Goal: Task Accomplishment & Management: Manage account settings

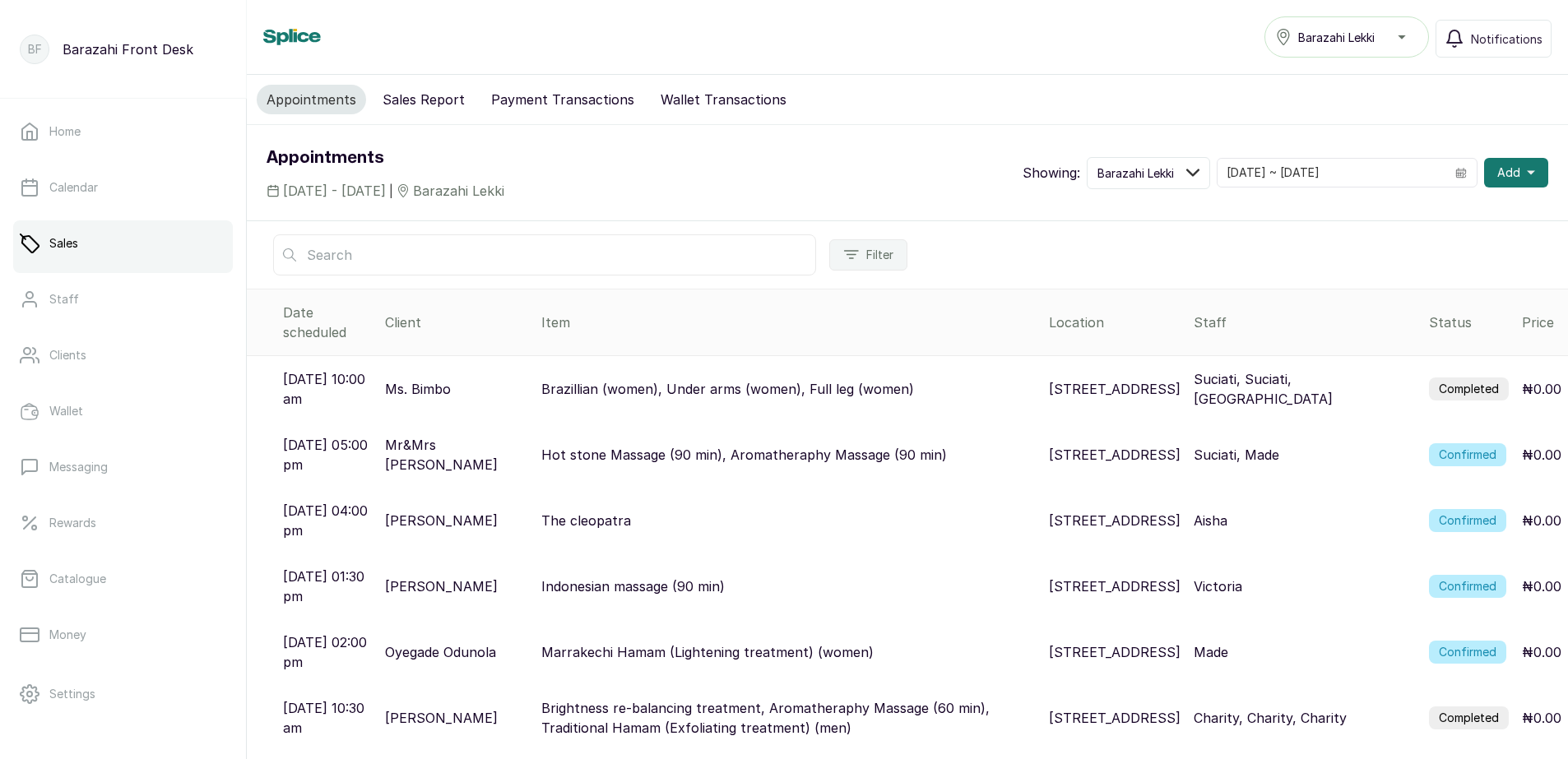
click at [1440, 377] on label "Completed" at bounding box center [1469, 388] width 80 height 23
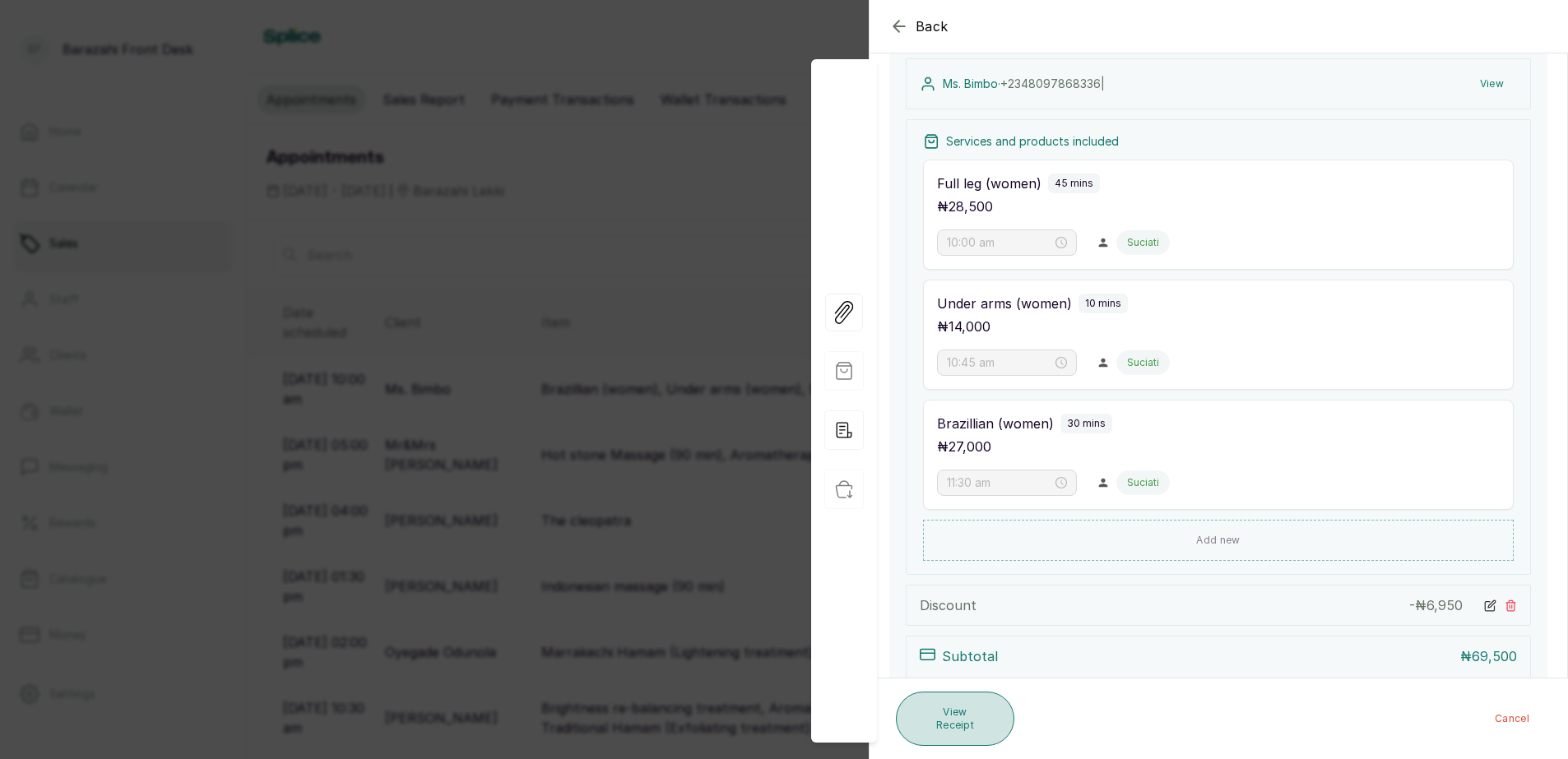
scroll to position [312, 0]
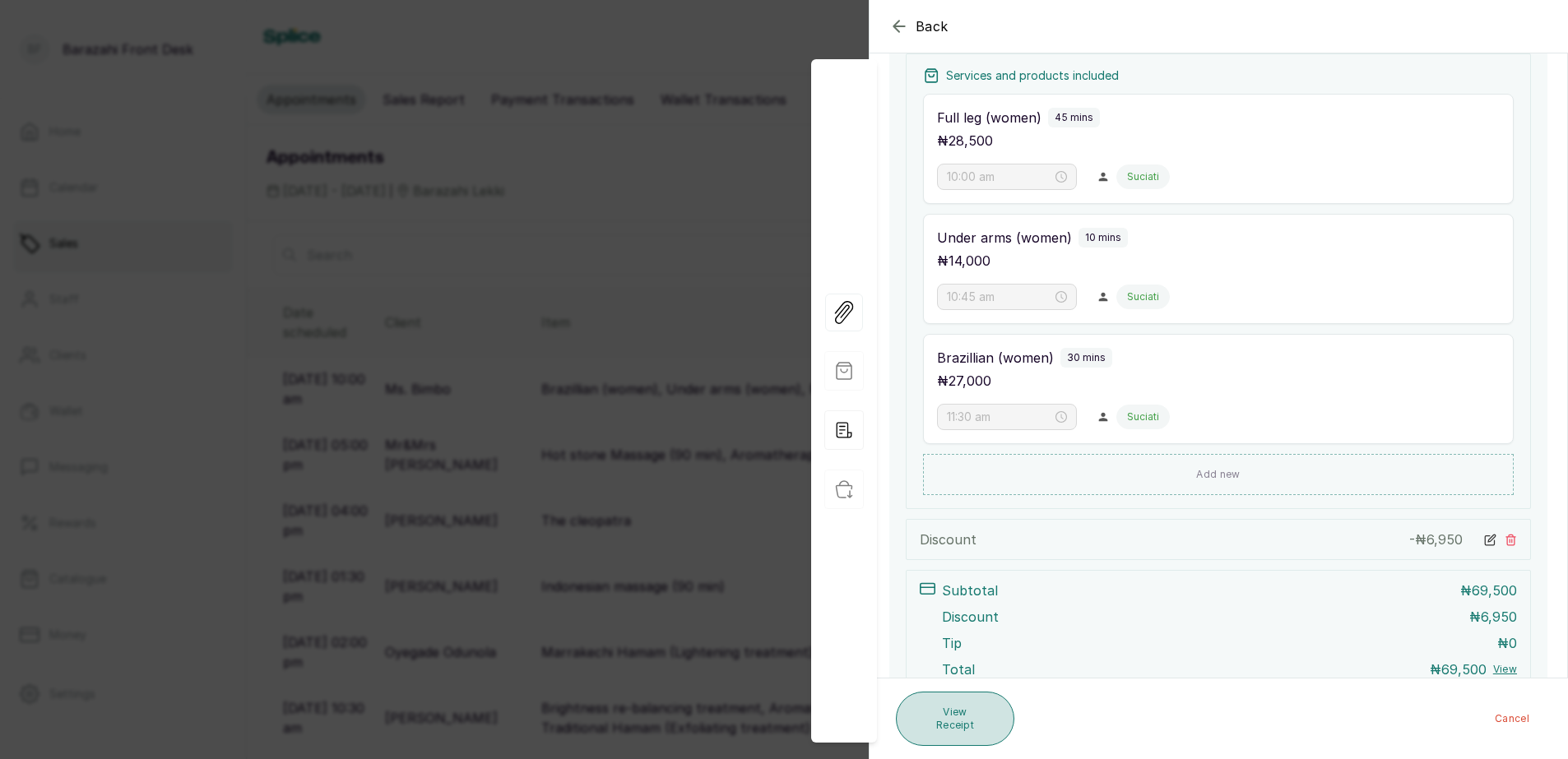
click at [965, 714] on button "View Receipt" at bounding box center [954, 718] width 118 height 55
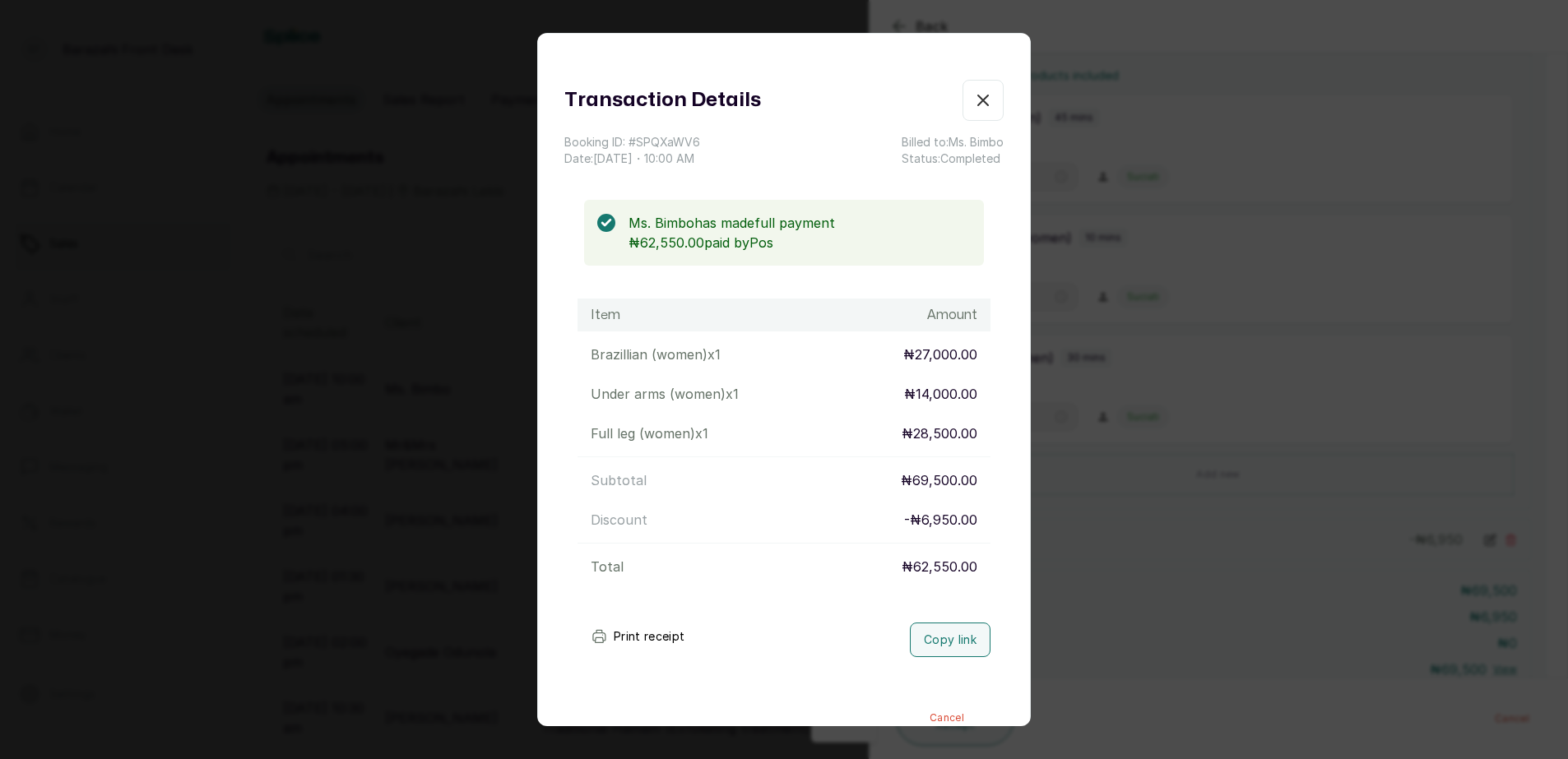
click at [622, 632] on button "Print receipt" at bounding box center [638, 636] width 121 height 33
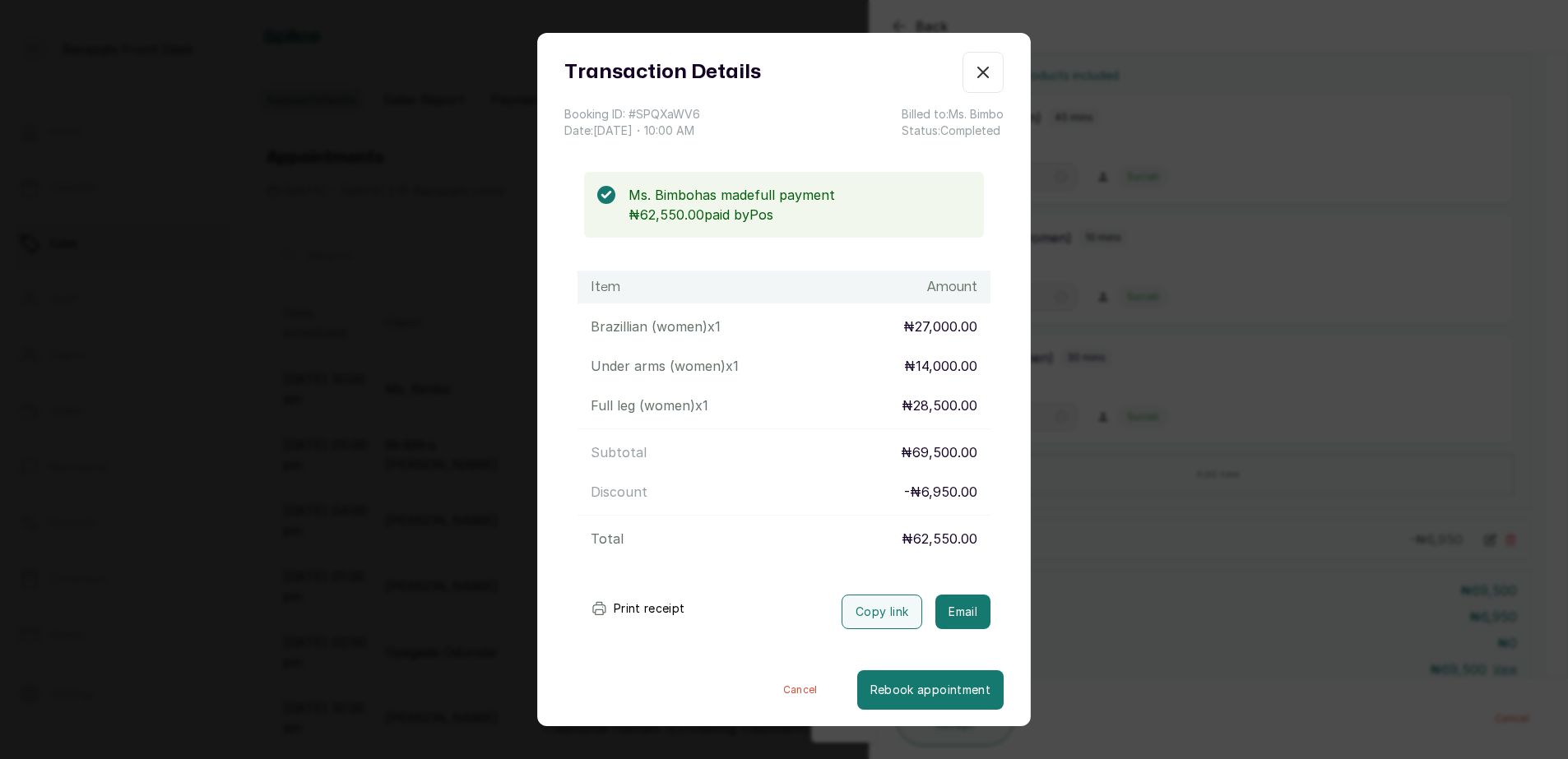
scroll to position [32, 0]
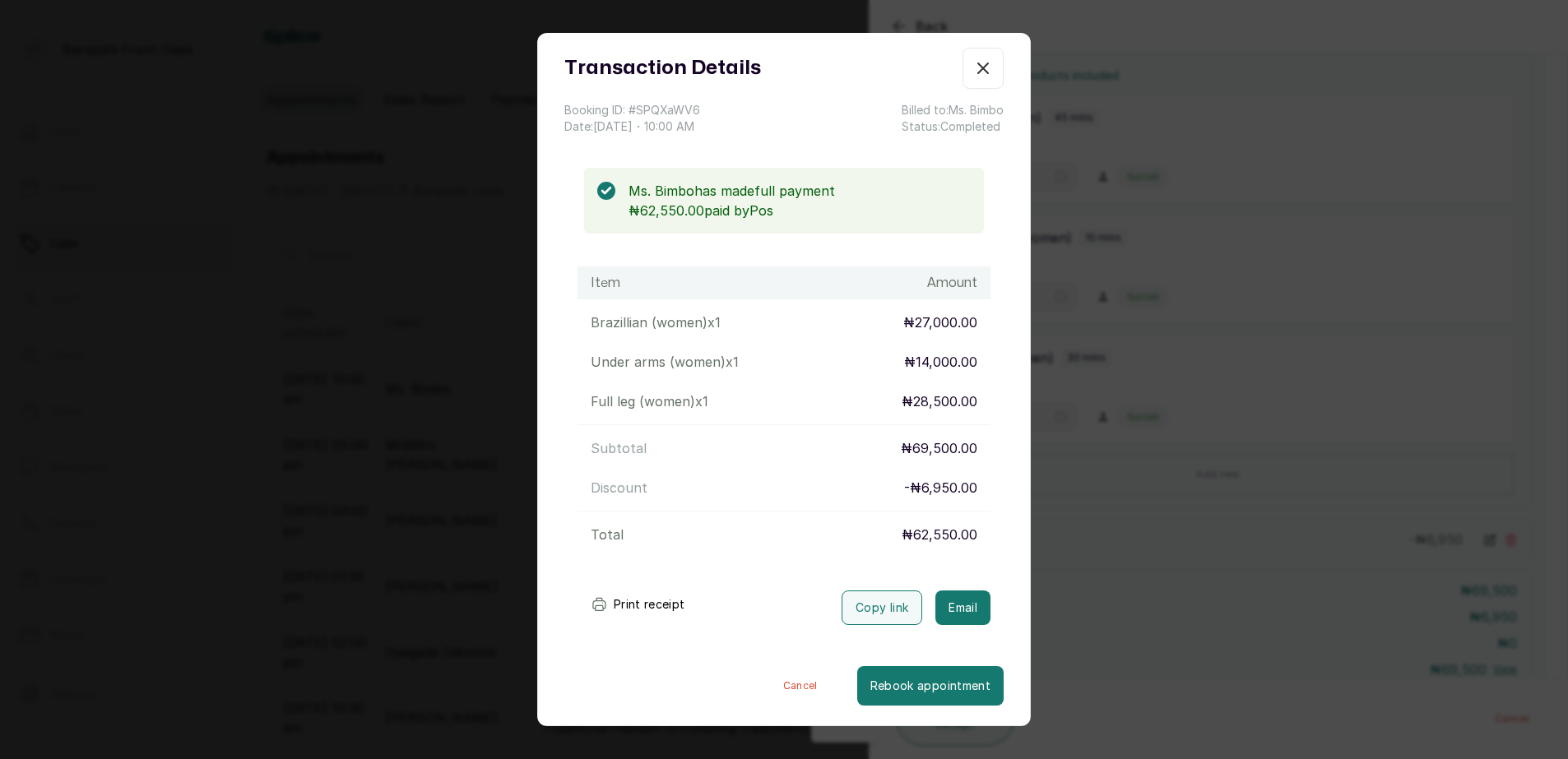
click at [973, 63] on icon "button" at bounding box center [983, 69] width 20 height 20
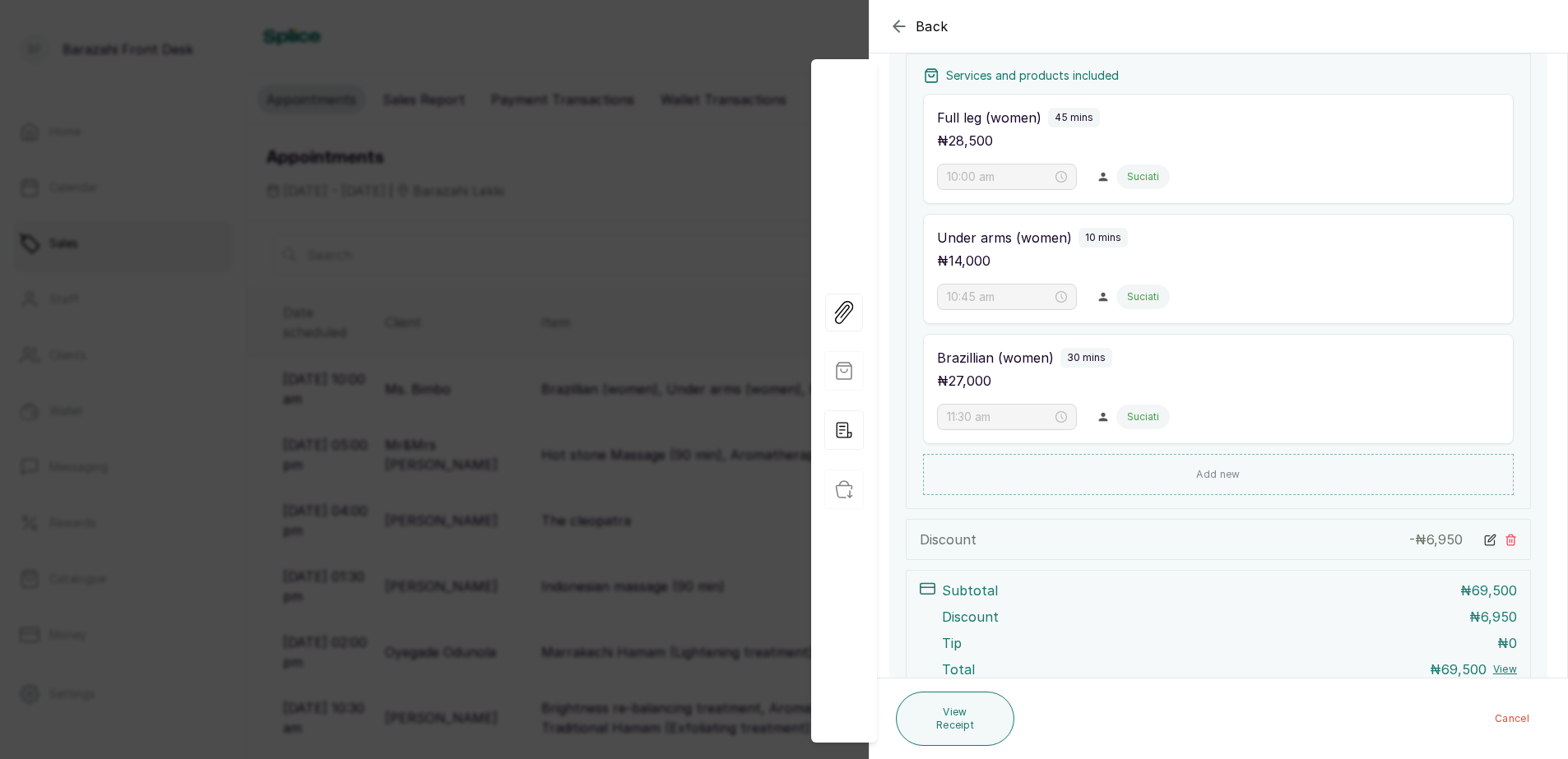
click at [692, 233] on div "Back Appointment Details Edit appointment 🚶 Walk-in (booked by [PERSON_NAME]) M…" at bounding box center [784, 379] width 1568 height 759
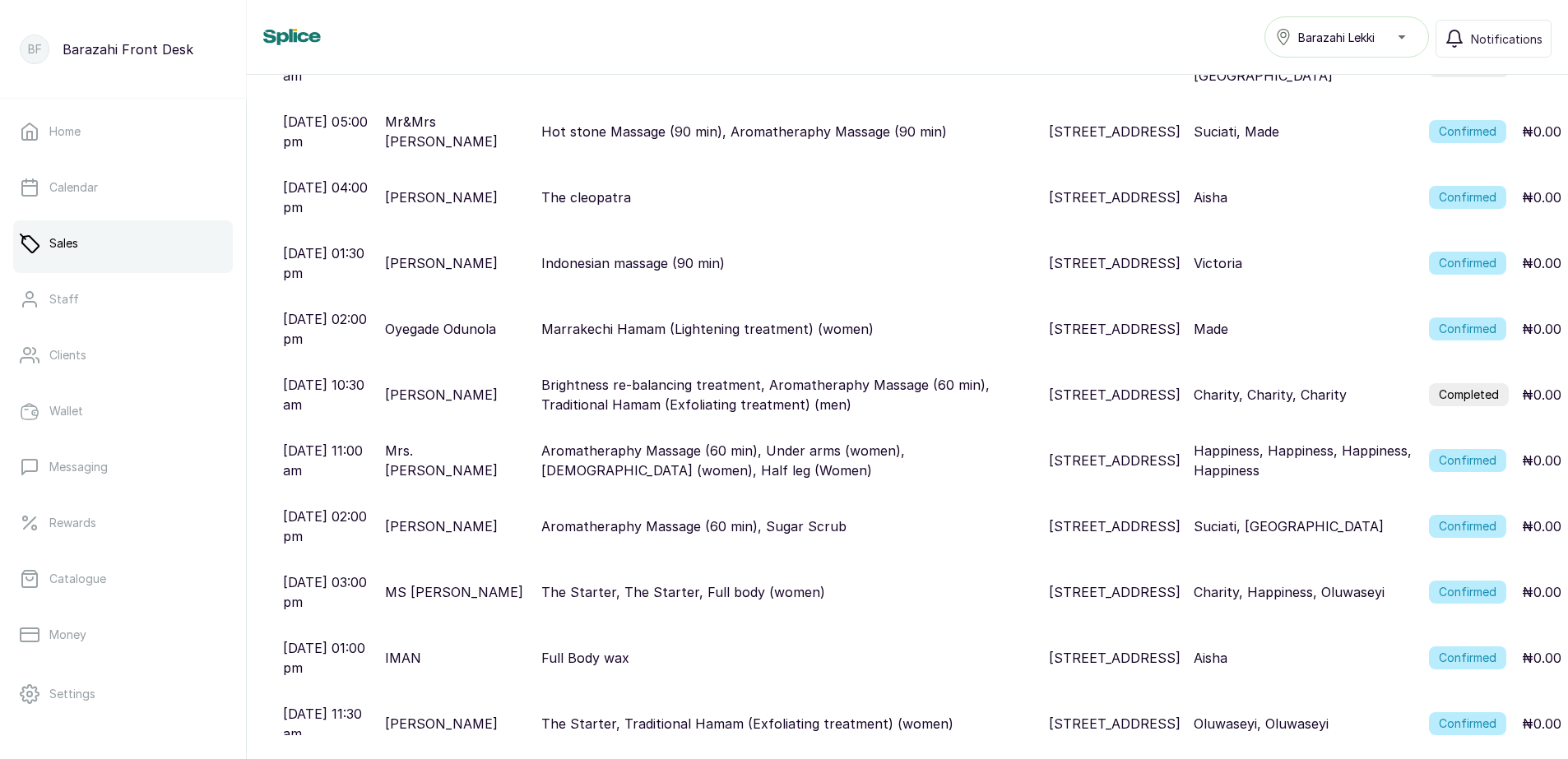
scroll to position [325, 0]
click at [704, 373] on p "Brightness re-balancing treatment, Aromatheraphy Massage (60 min), Traditional …" at bounding box center [788, 393] width 493 height 40
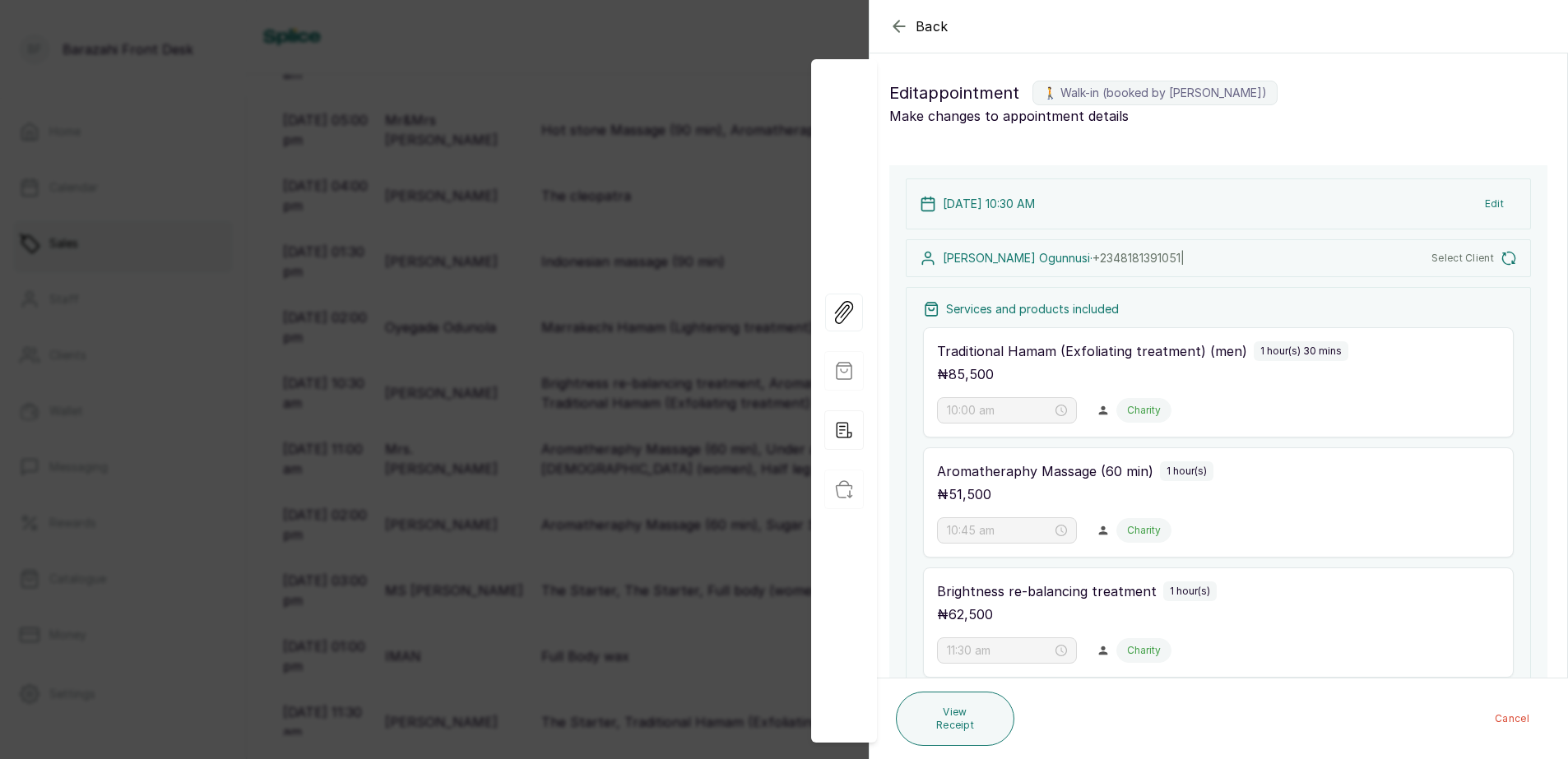
type input "10:30 am"
type input "12:00 pm"
type input "1:00 pm"
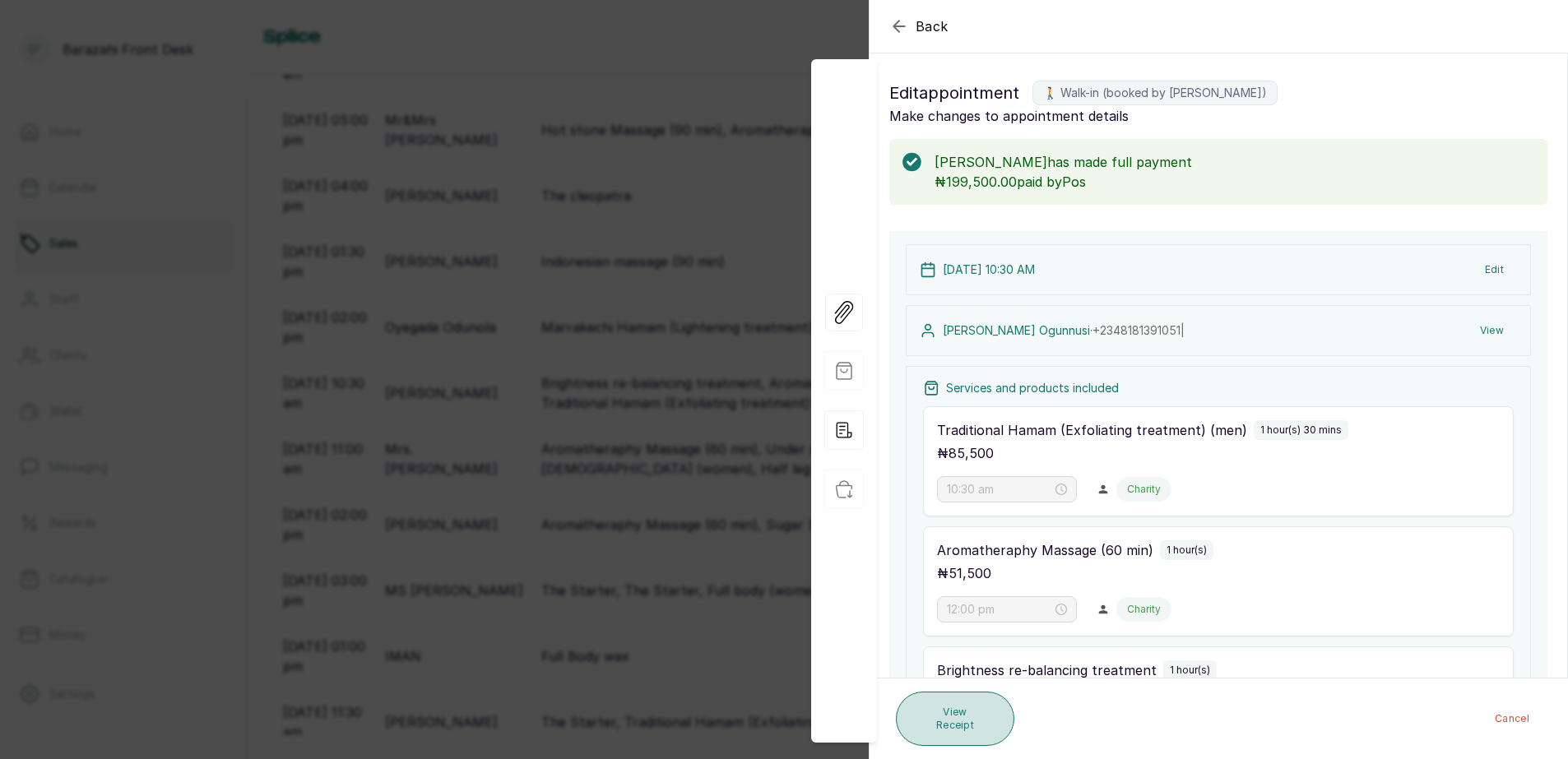
click at [983, 721] on button "View Receipt" at bounding box center [954, 718] width 118 height 55
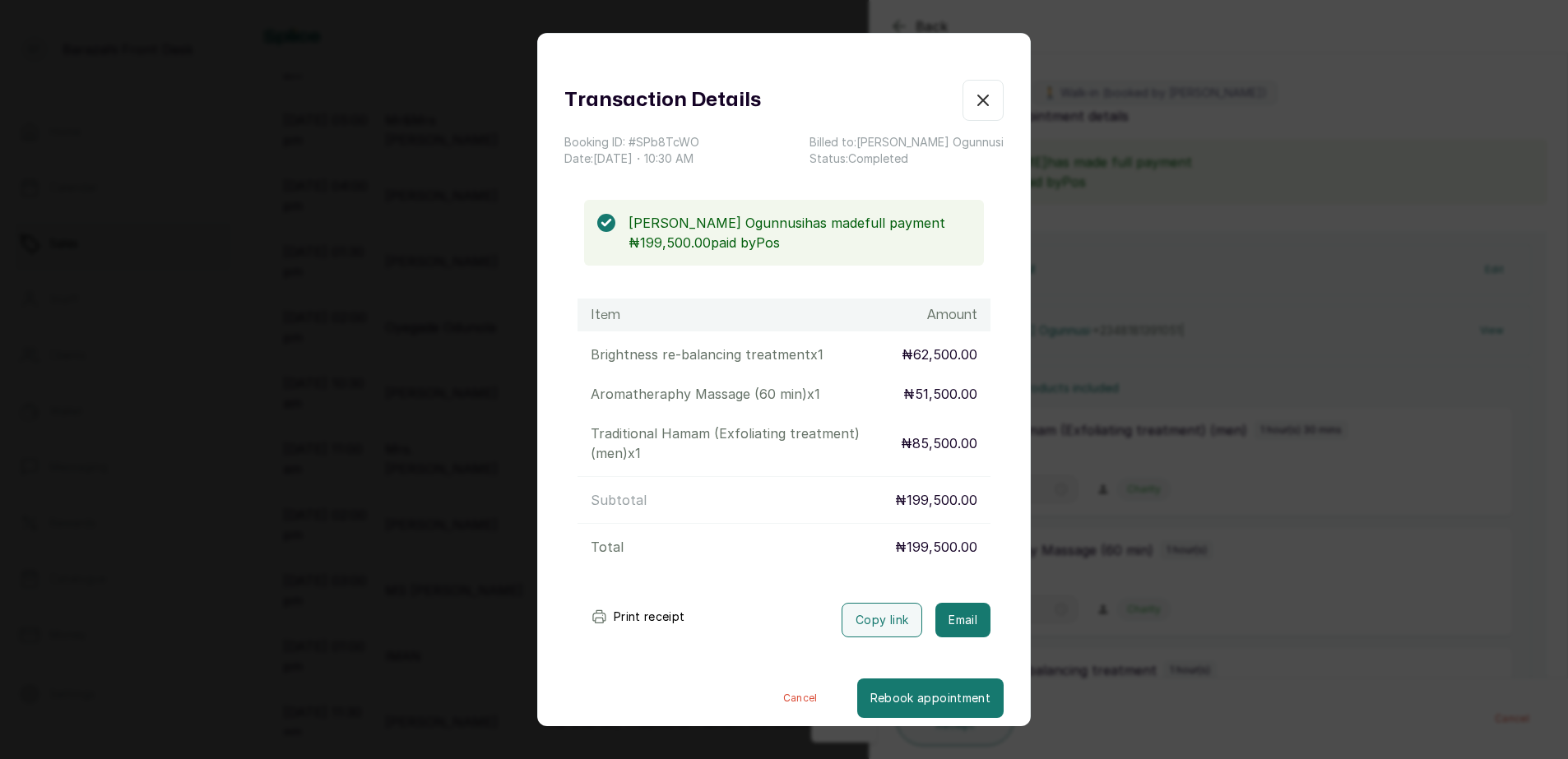
click at [685, 617] on button "Print receipt" at bounding box center [638, 616] width 121 height 33
